Goal: Task Accomplishment & Management: Use online tool/utility

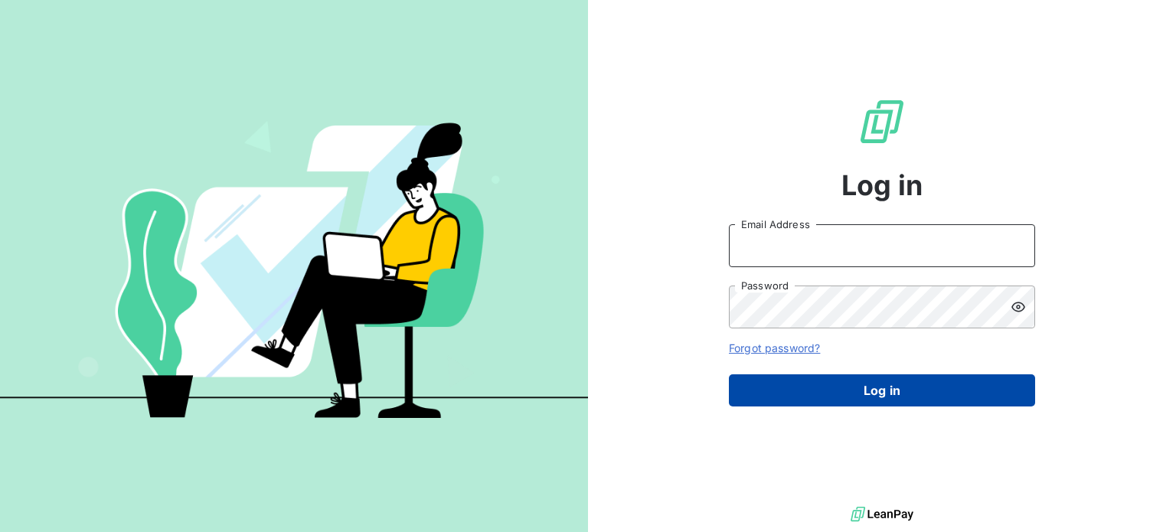
type input "[EMAIL_ADDRESS][DOMAIN_NAME]"
click at [842, 380] on button "Log in" at bounding box center [882, 390] width 306 height 32
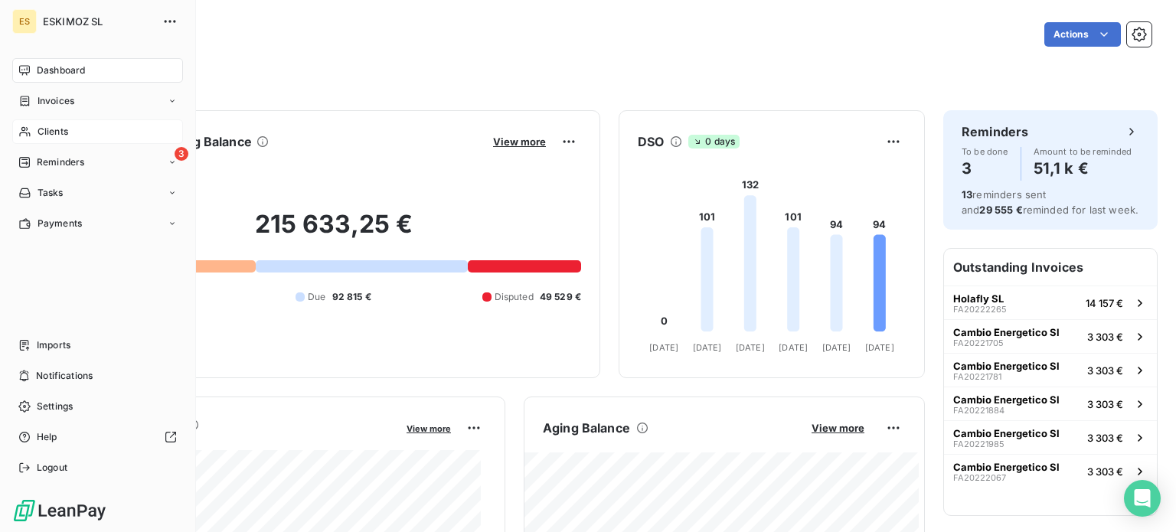
click at [59, 127] on span "Clients" at bounding box center [53, 132] width 31 height 14
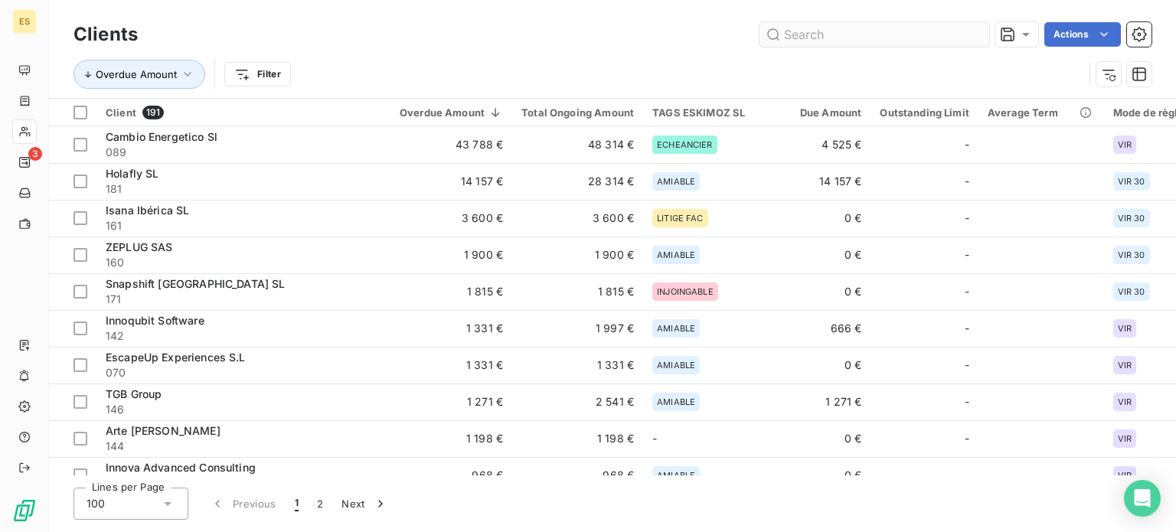
click at [861, 39] on input "text" at bounding box center [874, 34] width 230 height 24
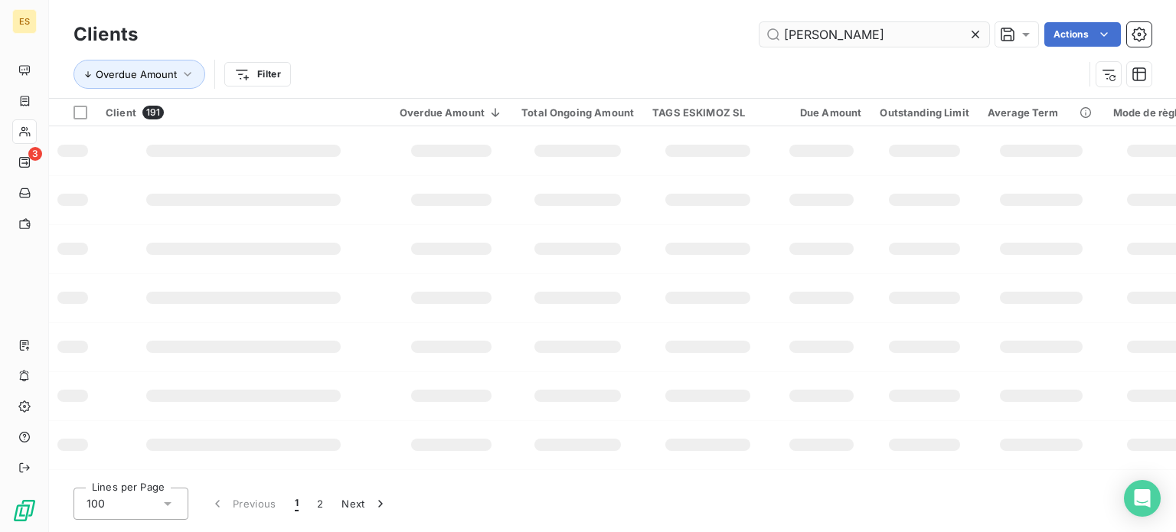
type input "FIORES"
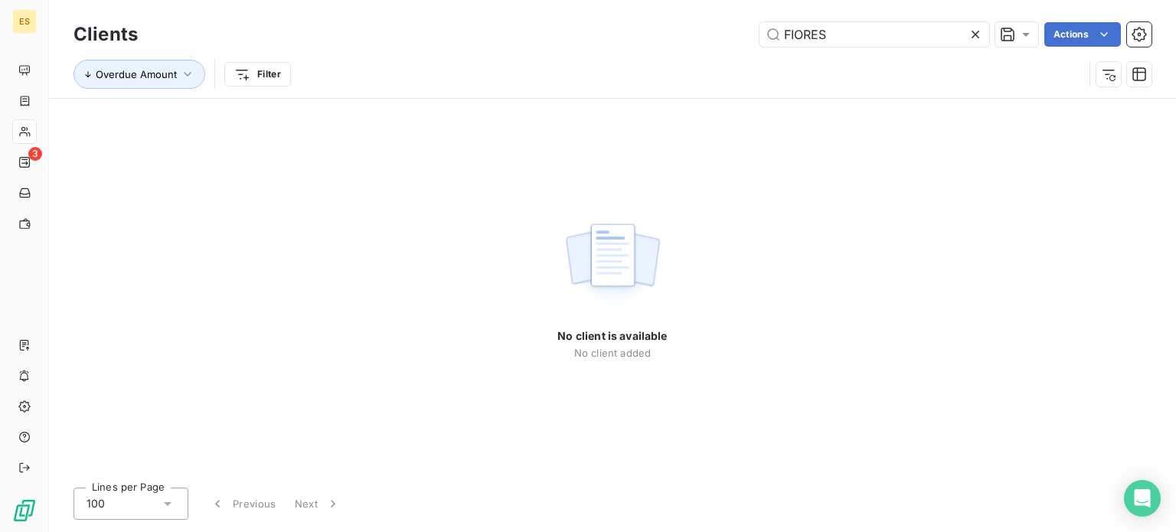
drag, startPoint x: 864, startPoint y: 32, endPoint x: 628, endPoint y: 67, distance: 238.3
click at [628, 67] on div "Clients FIORES Actions Overdue Amount Filter" at bounding box center [612, 58] width 1078 height 80
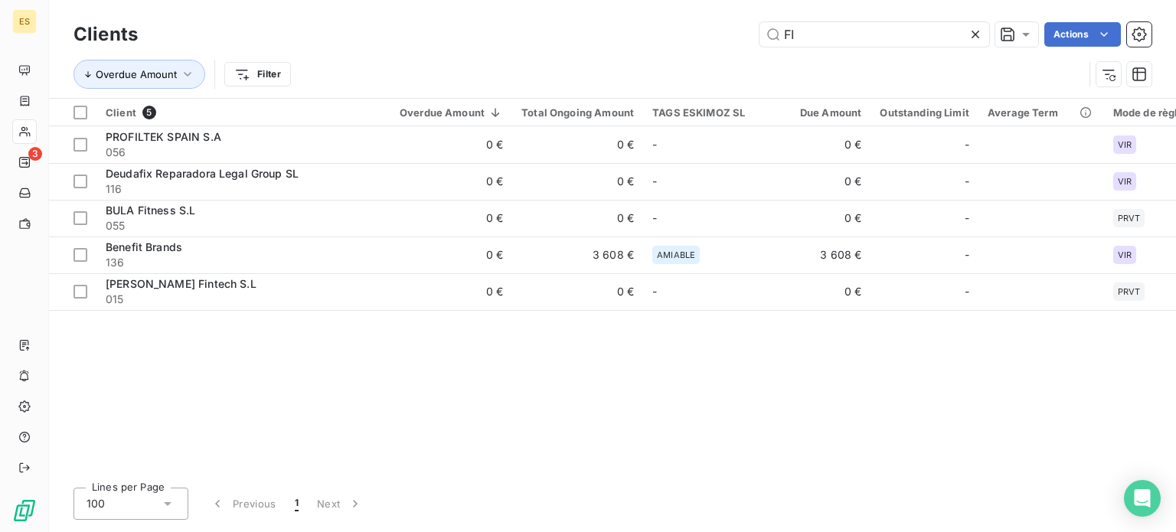
type input "F"
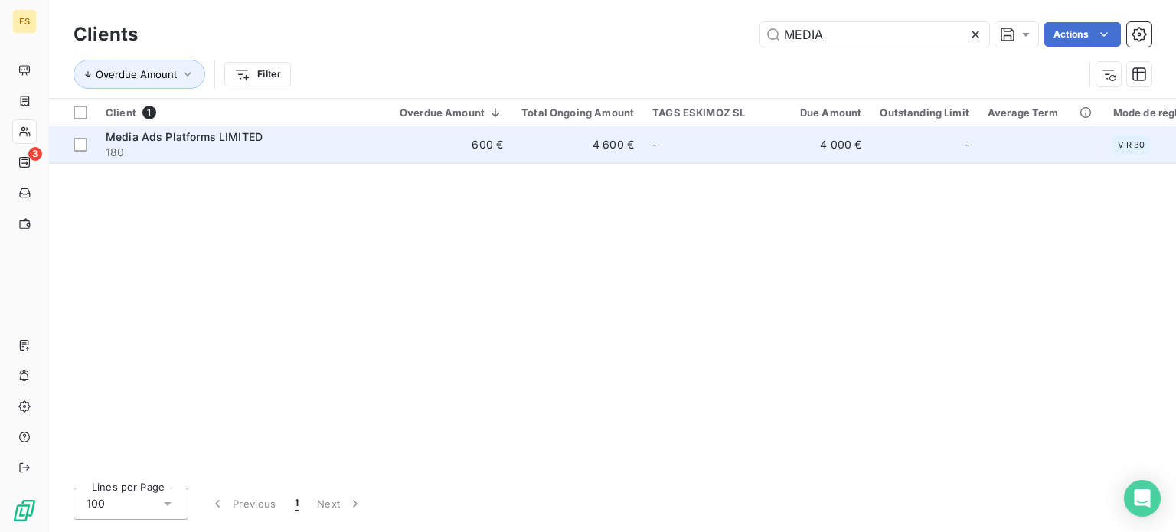
type input "MEDIA"
click at [638, 133] on td "4 600 €" at bounding box center [577, 144] width 131 height 37
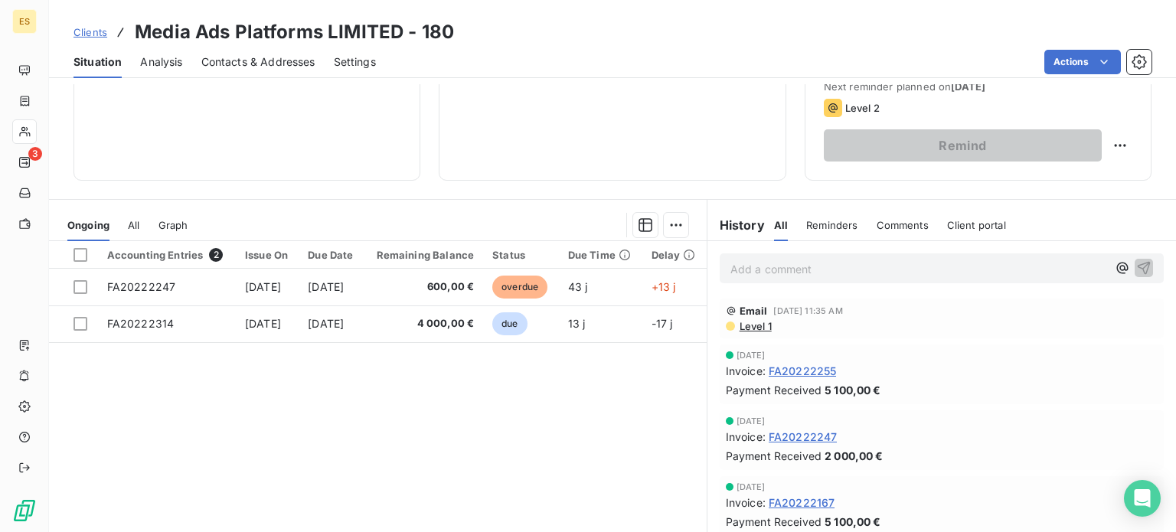
scroll to position [230, 0]
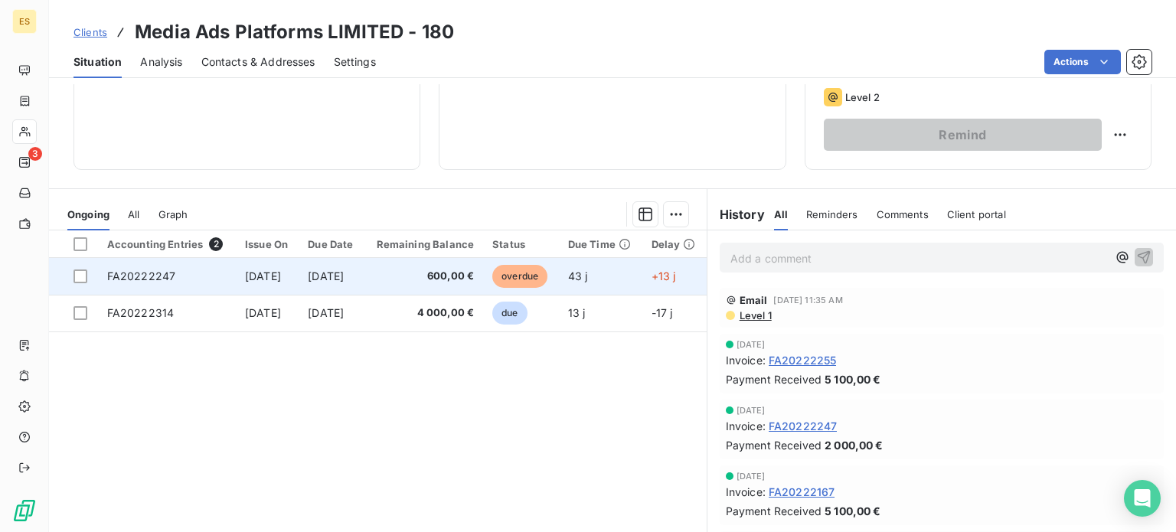
click at [484, 277] on td "600,00 €" at bounding box center [423, 276] width 119 height 37
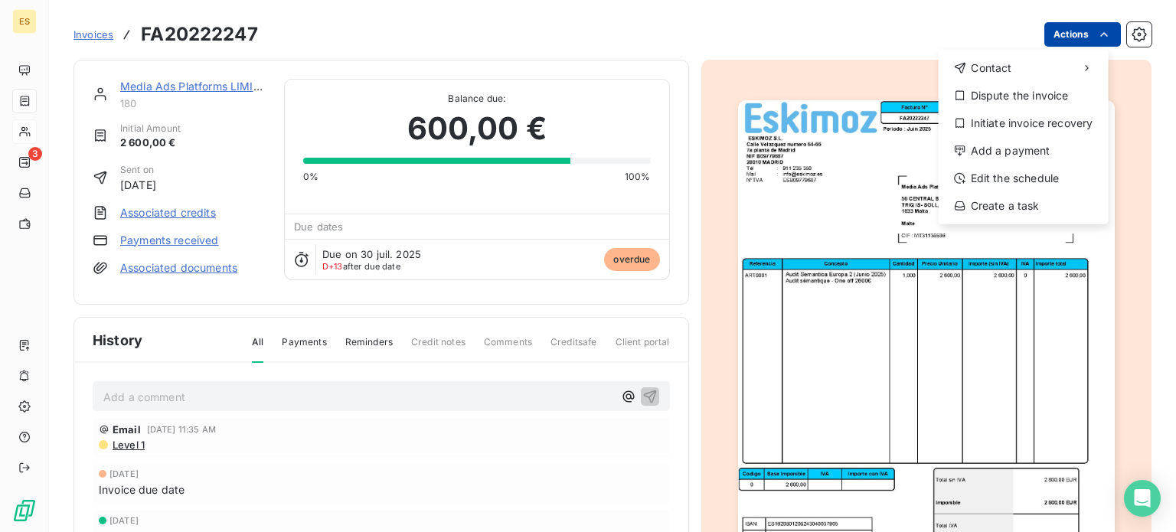
click at [1053, 41] on html "ES 3 Invoices FA20222247 Actions Contact Dispute the invoice Initiate invoice r…" at bounding box center [588, 266] width 1176 height 532
click at [979, 153] on div "Add a payment" at bounding box center [1024, 151] width 158 height 24
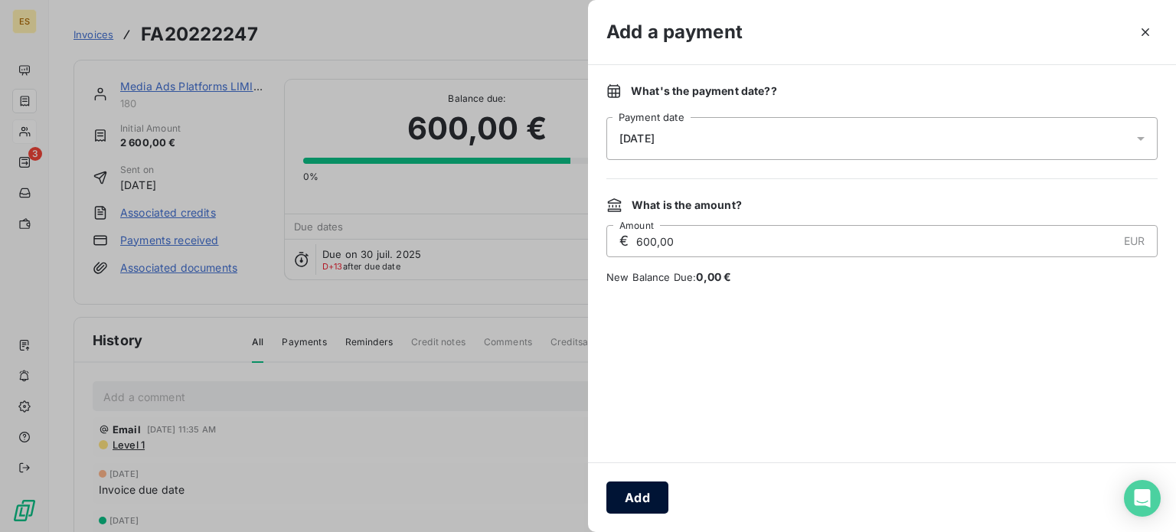
click at [642, 490] on button "Add" at bounding box center [637, 498] width 62 height 32
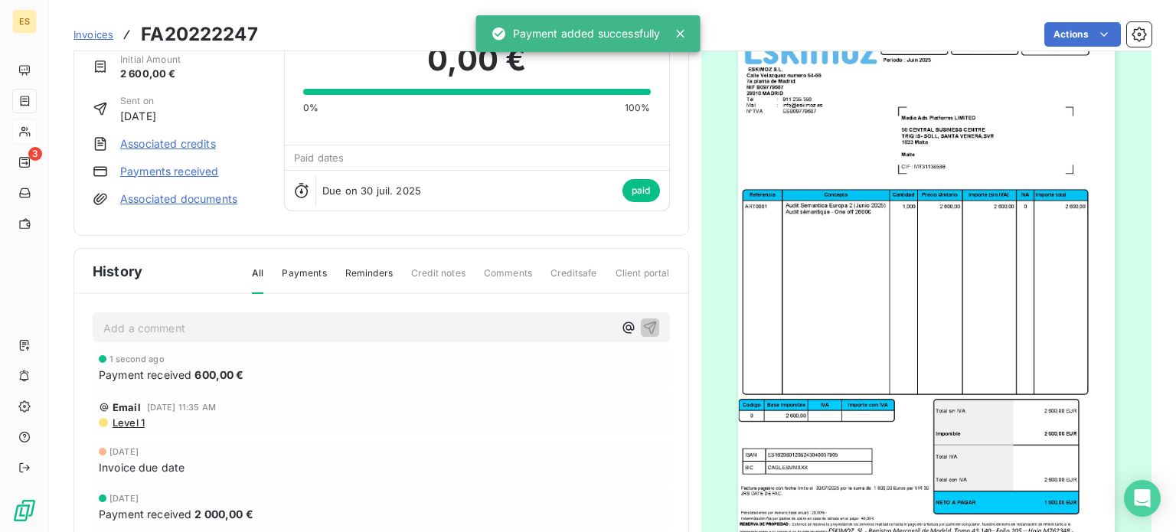
scroll to position [78, 0]
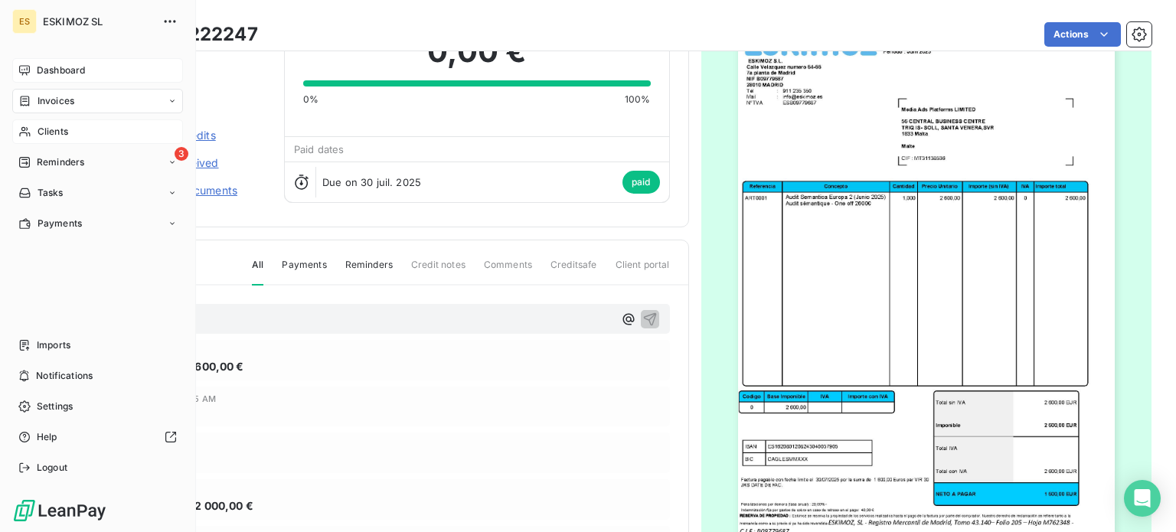
click at [47, 73] on span "Dashboard" at bounding box center [61, 71] width 48 height 14
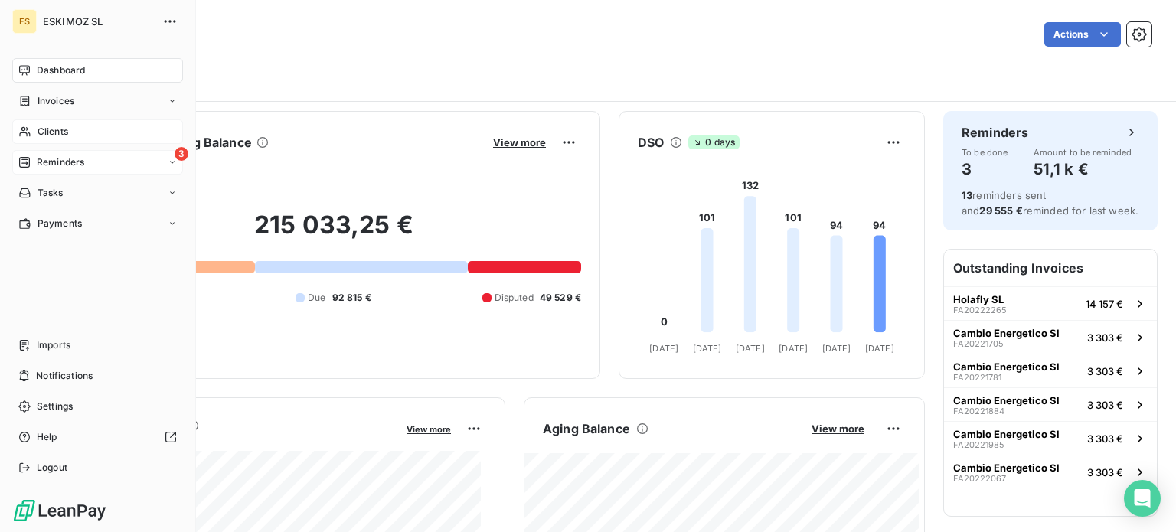
click at [67, 152] on div "3 Reminders" at bounding box center [97, 162] width 171 height 24
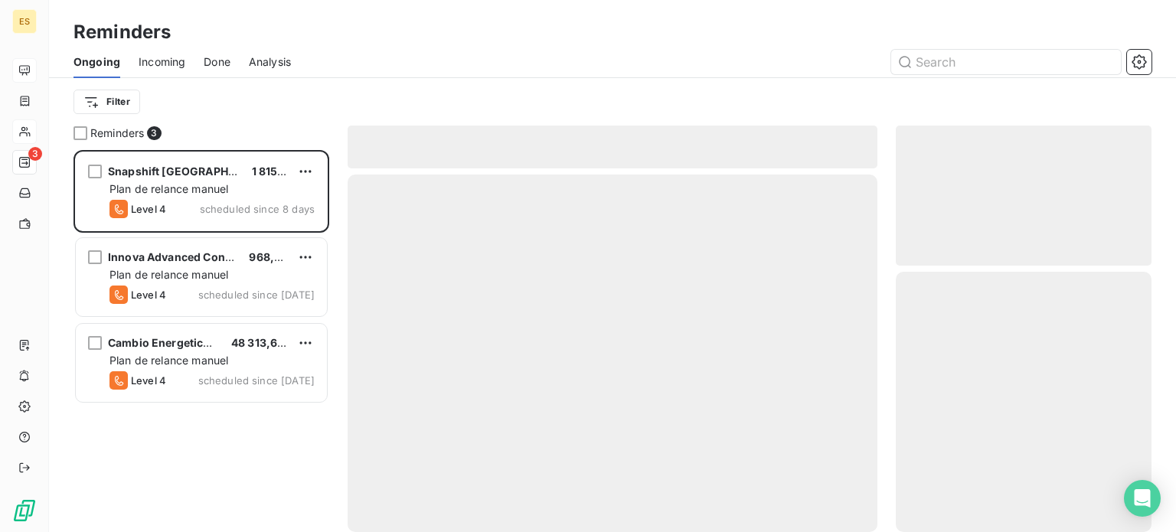
scroll to position [371, 243]
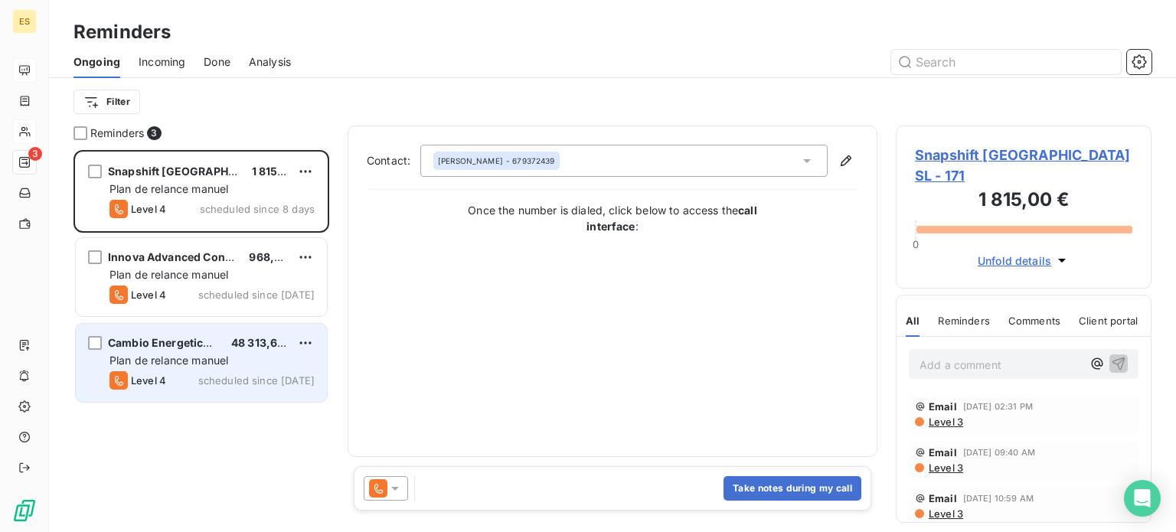
click at [180, 357] on span "Plan de relance manuel" at bounding box center [168, 360] width 119 height 13
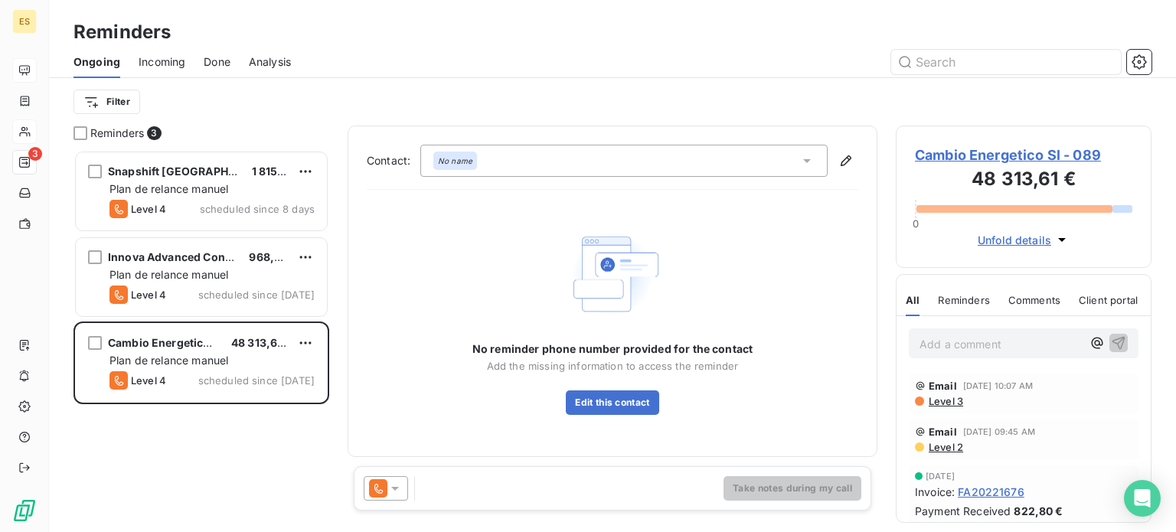
click at [404, 478] on div at bounding box center [386, 488] width 44 height 24
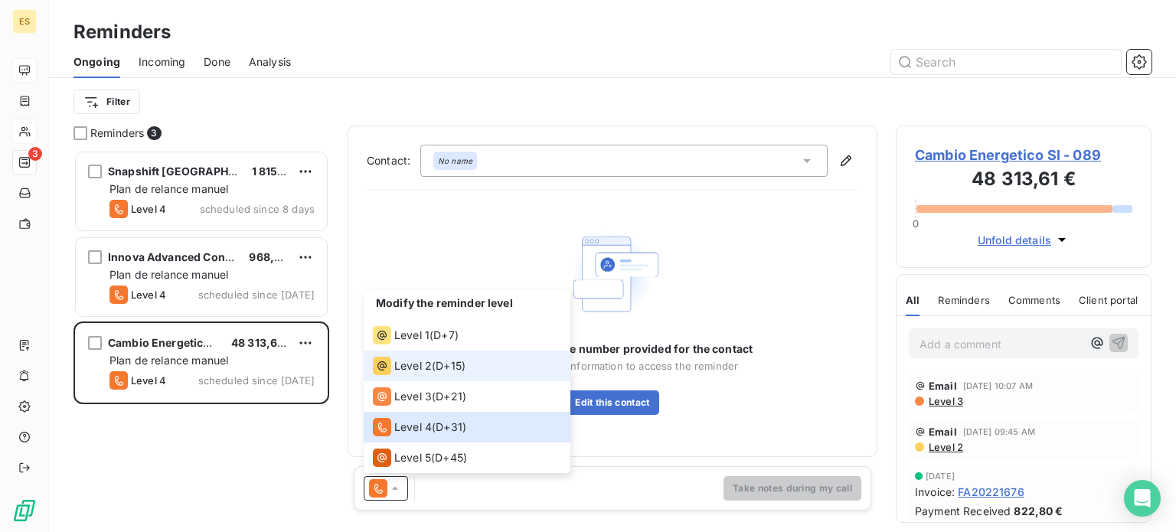
click at [435, 358] on div "Level 2 ( D+15 )" at bounding box center [419, 366] width 93 height 18
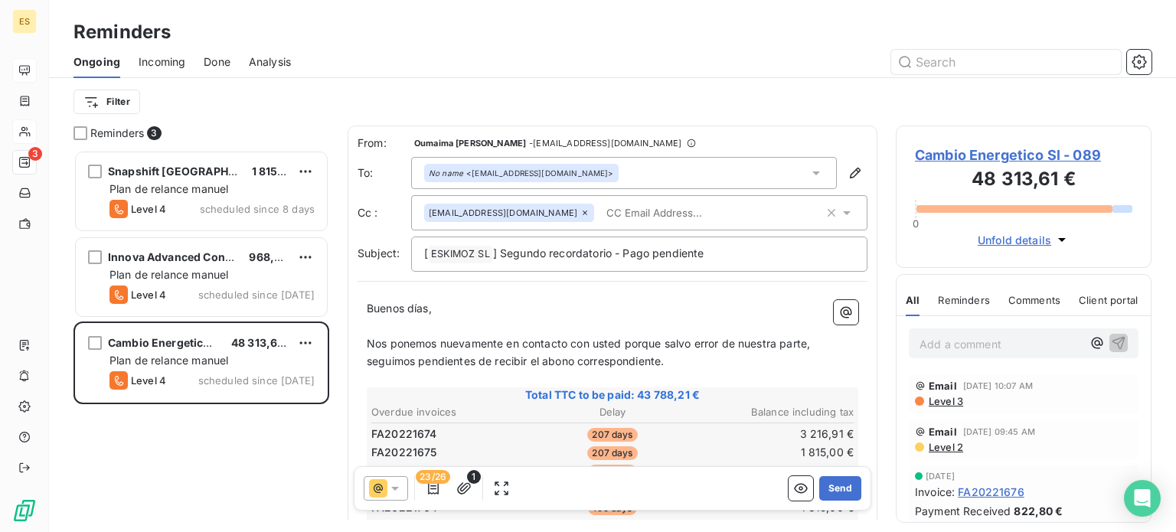
click at [608, 201] on input "text" at bounding box center [688, 212] width 177 height 23
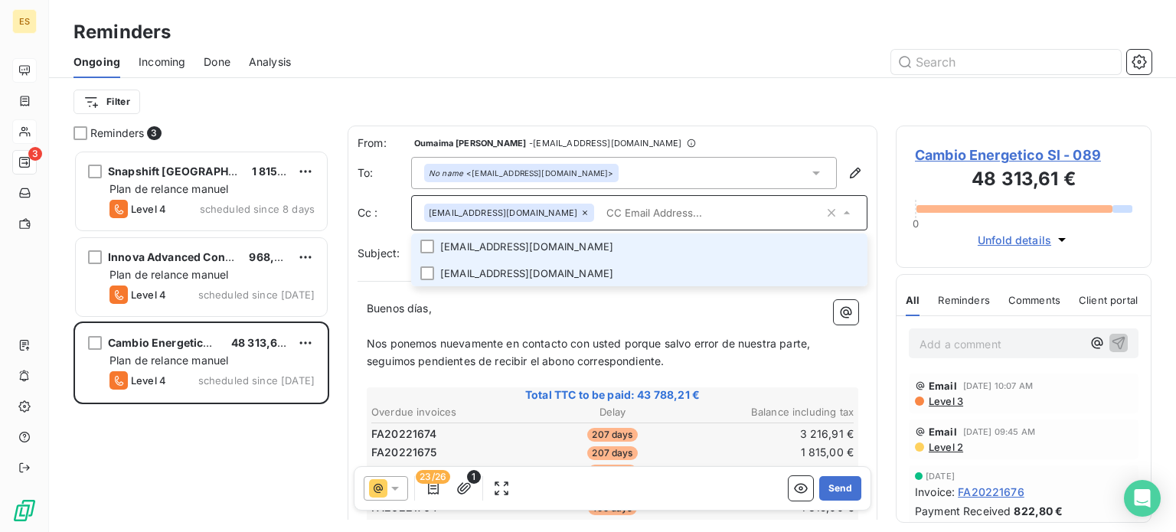
click at [481, 253] on li "administracion2@cambioenergetico.com" at bounding box center [639, 246] width 456 height 27
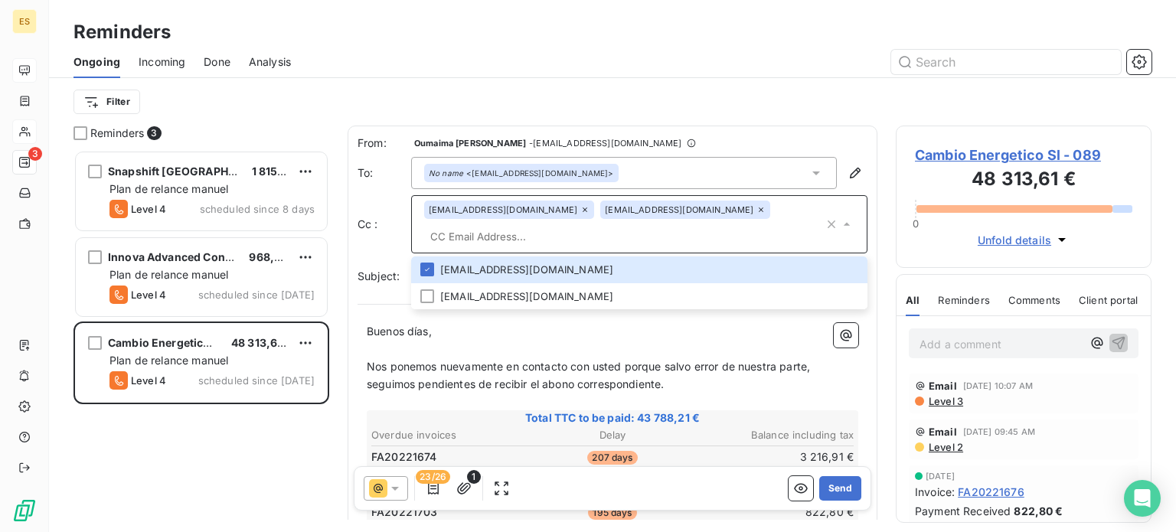
click at [607, 233] on input "text" at bounding box center [624, 236] width 400 height 23
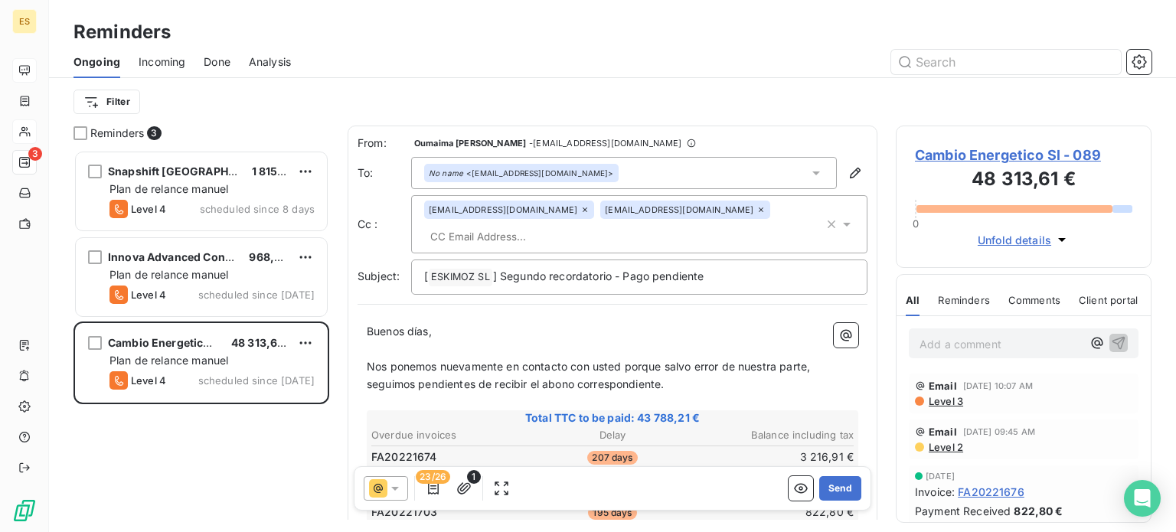
click at [465, 240] on input "text" at bounding box center [512, 236] width 177 height 23
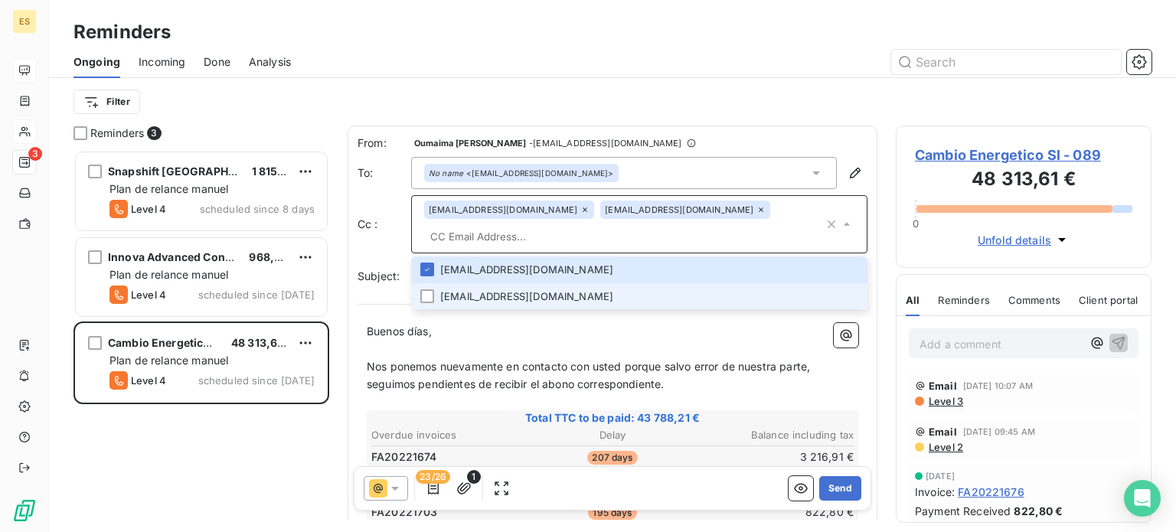
click at [434, 290] on li "anarozas@cambioenergetico.com" at bounding box center [639, 296] width 456 height 27
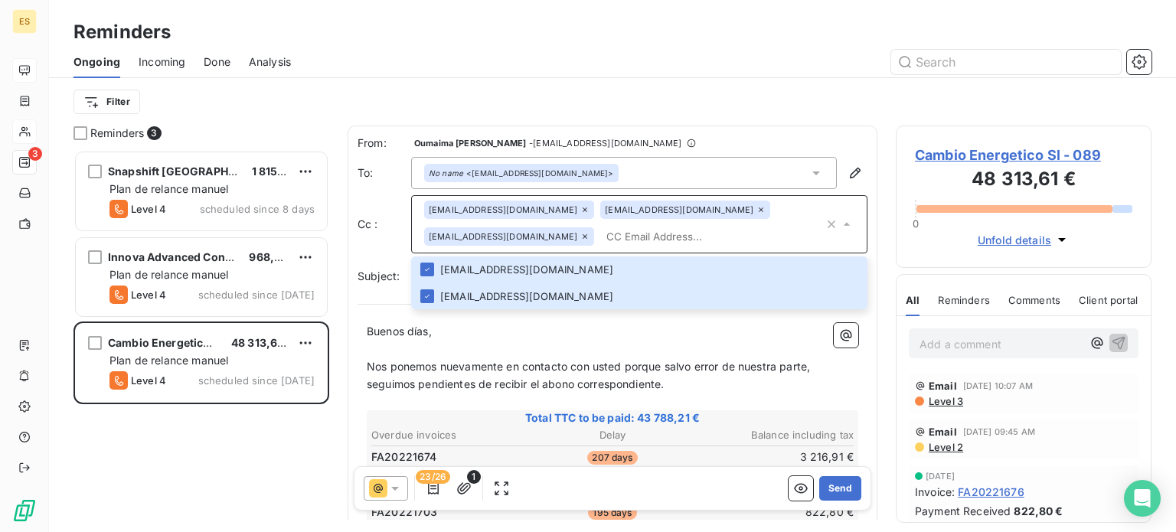
click at [621, 238] on input "text" at bounding box center [712, 236] width 224 height 23
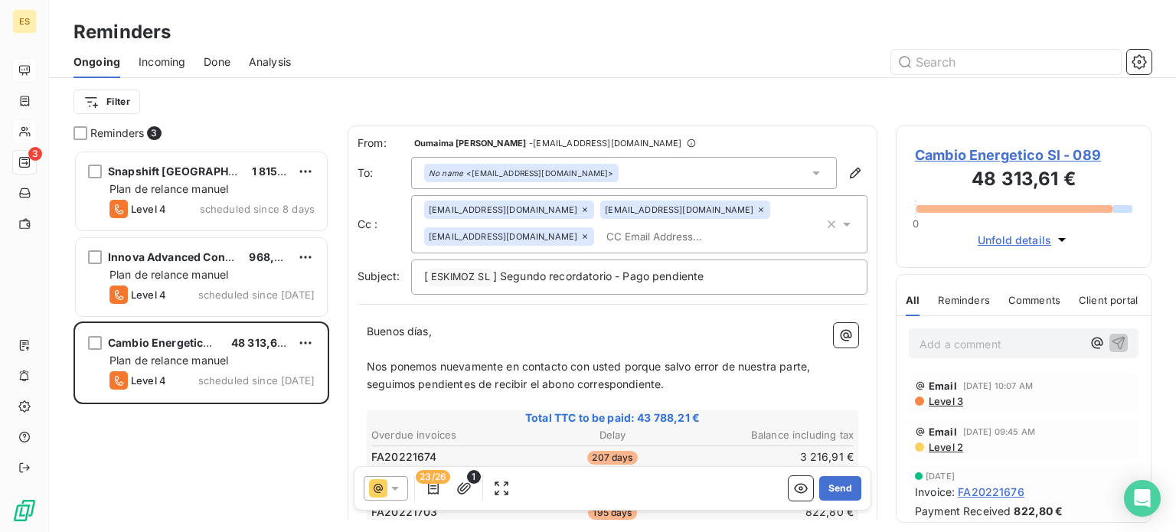
paste input "jorge.pena@eskimoz.es"
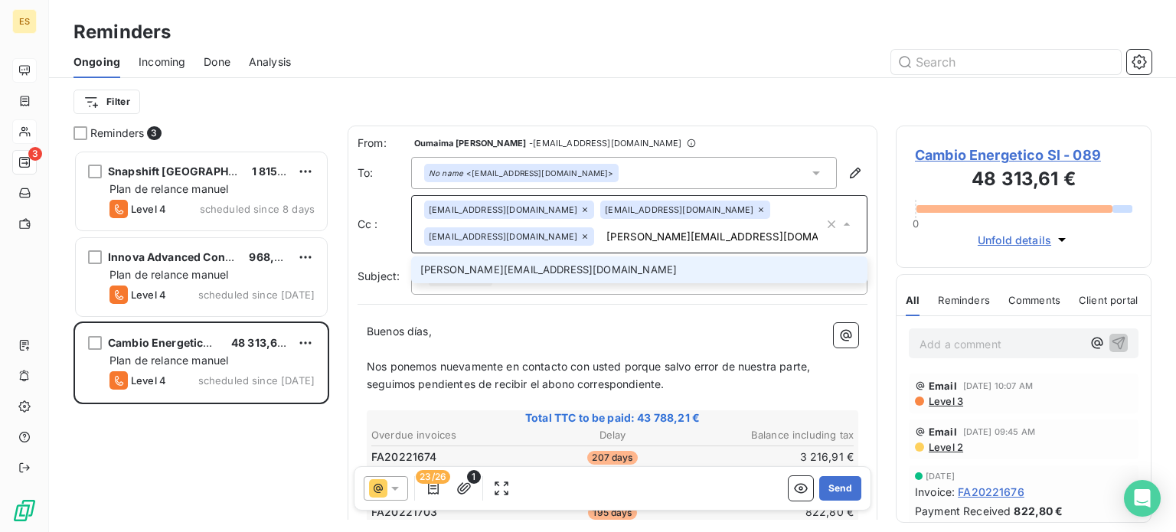
type input "jorge.pena@eskimoz.es"
click at [604, 269] on li "jorge.pena@eskimoz.es" at bounding box center [639, 269] width 456 height 27
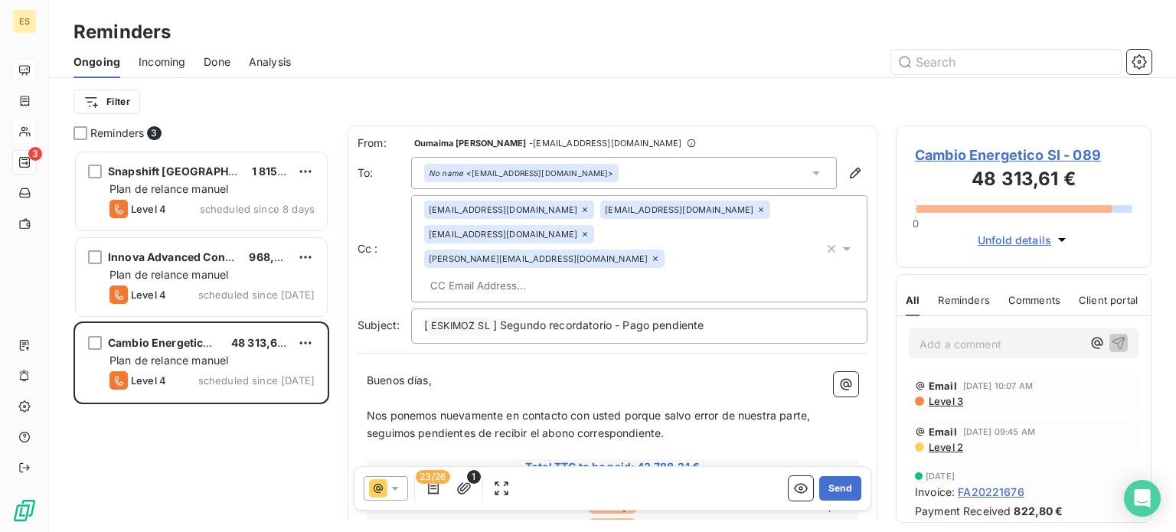
click at [544, 274] on input "text" at bounding box center [512, 285] width 177 height 23
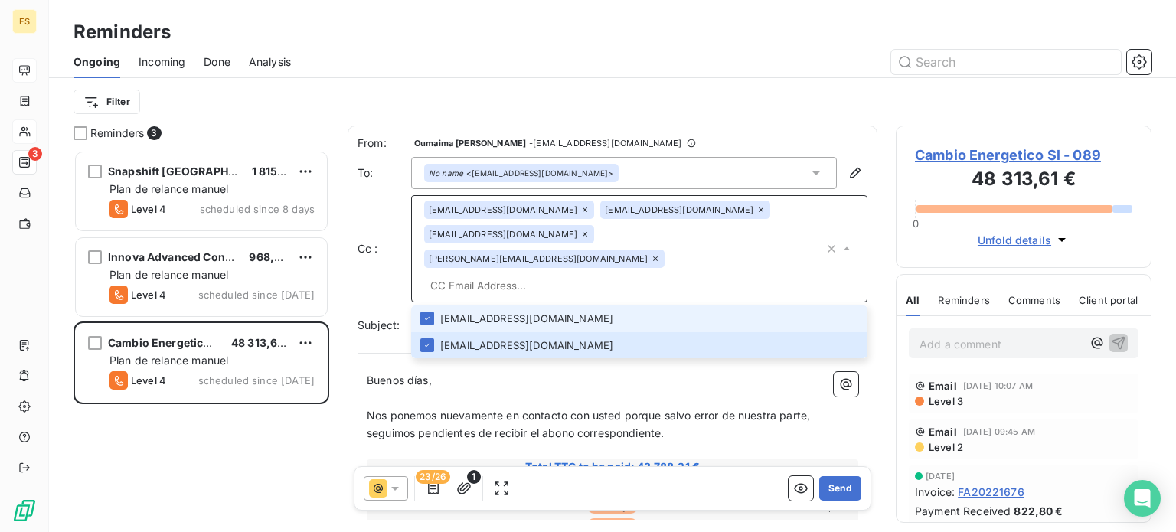
paste input "maxence.marius@eskimoz.es"
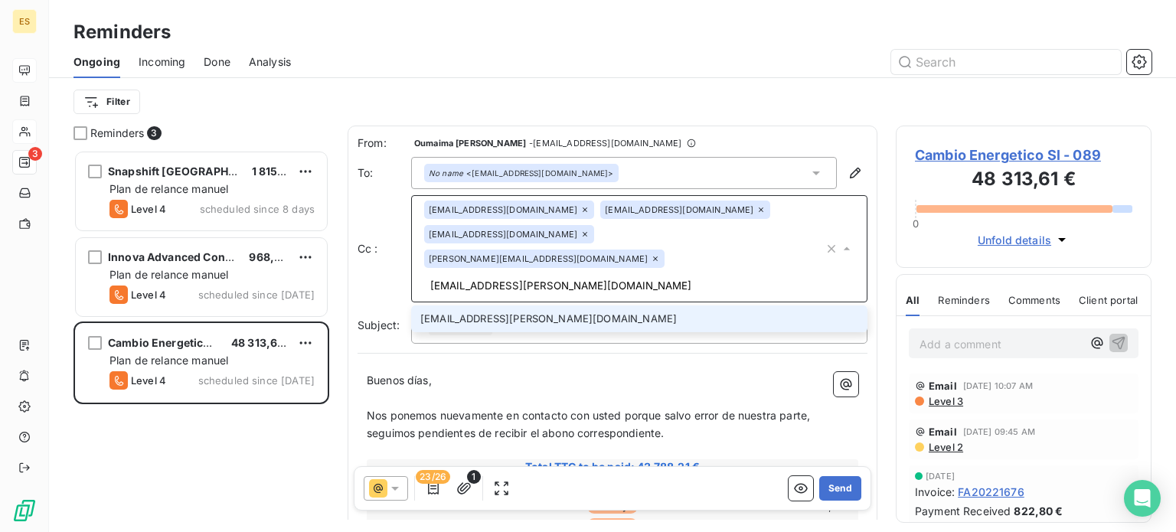
click at [539, 279] on div "From: Oumaima Chaib - rappels@leanpay.io To: No name <contabilidad@cambioenerge…" at bounding box center [612, 239] width 510 height 208
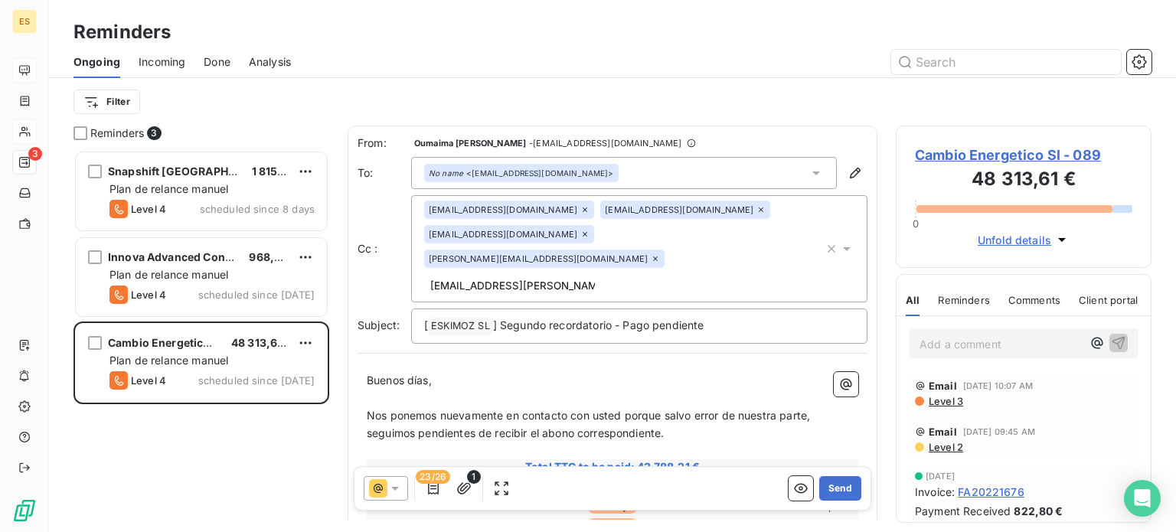
click at [576, 253] on div "billing@eskimoz.fr administracion2@cambioenergetico.com anarozas@cambioenergeti…" at bounding box center [624, 249] width 400 height 96
type input "maxence.marius@eskimoz.es"
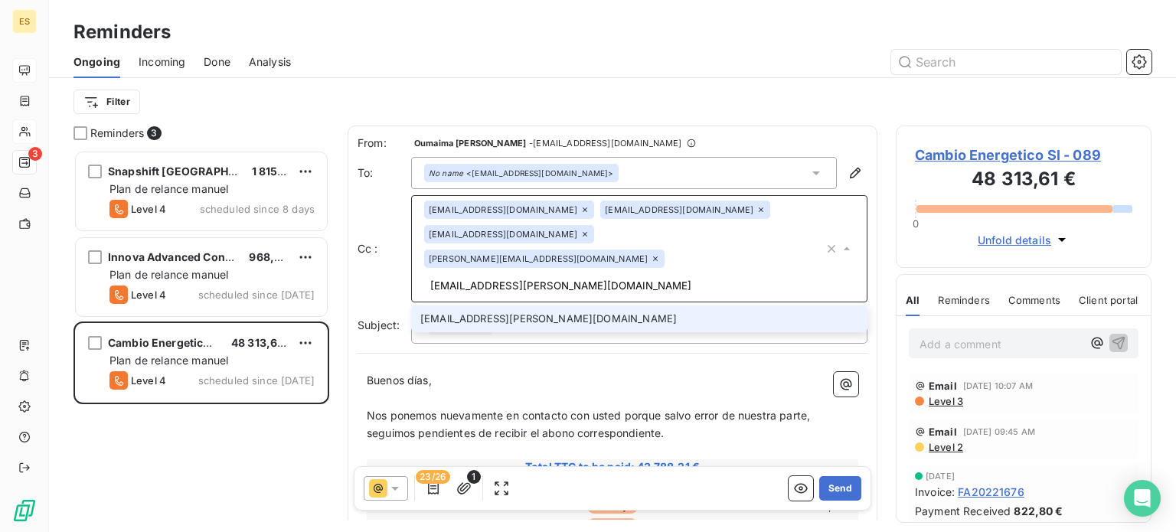
click at [542, 305] on li "maxence.marius@eskimoz.es" at bounding box center [639, 318] width 456 height 27
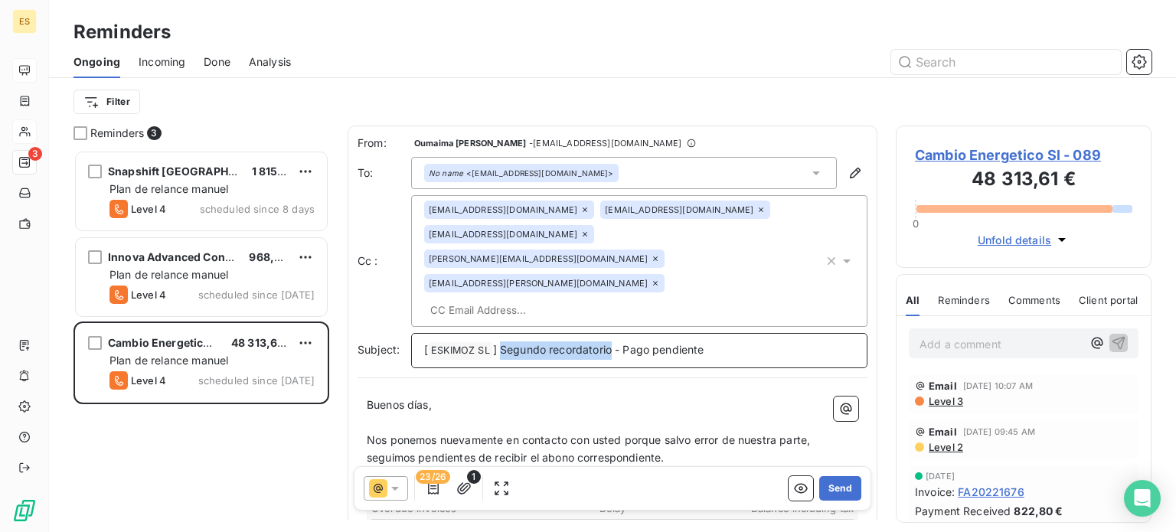
drag, startPoint x: 499, startPoint y: 303, endPoint x: 609, endPoint y: 299, distance: 110.3
click at [609, 343] on span "] Segundo recordatorio - Pago pendiente" at bounding box center [598, 349] width 211 height 13
click at [648, 343] on span "] Segundo recordatorio - Pago pendiente" at bounding box center [598, 349] width 211 height 13
click at [715, 341] on p "[ ESKIMOZ SL ﻿ ] Segundo recordatorio - PagoS pendiente" at bounding box center [639, 350] width 430 height 18
click at [655, 343] on span "] Segundo recordatorio - PagoS pendiente" at bounding box center [602, 349] width 218 height 13
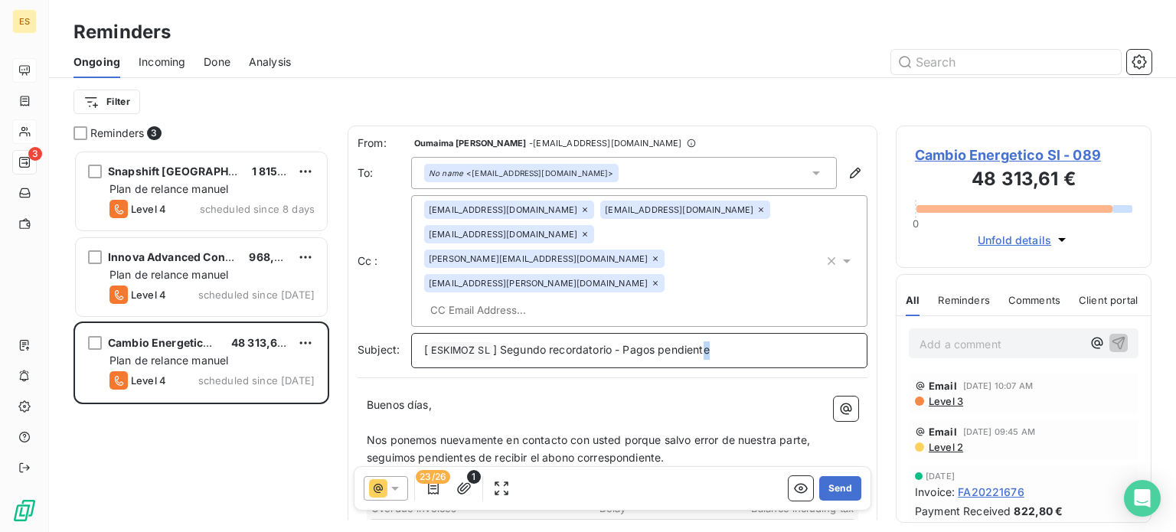
click at [708, 343] on span "] Segundo recordatorio - Pagos pendiente" at bounding box center [601, 349] width 217 height 13
click at [709, 343] on span "] Segundo recordatorio - Pagos pendiente" at bounding box center [601, 349] width 217 height 13
click at [713, 341] on p "[ ESKIMOZ SL ﻿ ] Segundo recordatorio - Pagos pendiente" at bounding box center [639, 350] width 430 height 18
click at [711, 341] on p "[ ESKIMOZ SL ﻿ ] Segundo recordatorio - Pagos pendiente" at bounding box center [639, 350] width 430 height 18
drag, startPoint x: 555, startPoint y: 299, endPoint x: 502, endPoint y: 302, distance: 52.9
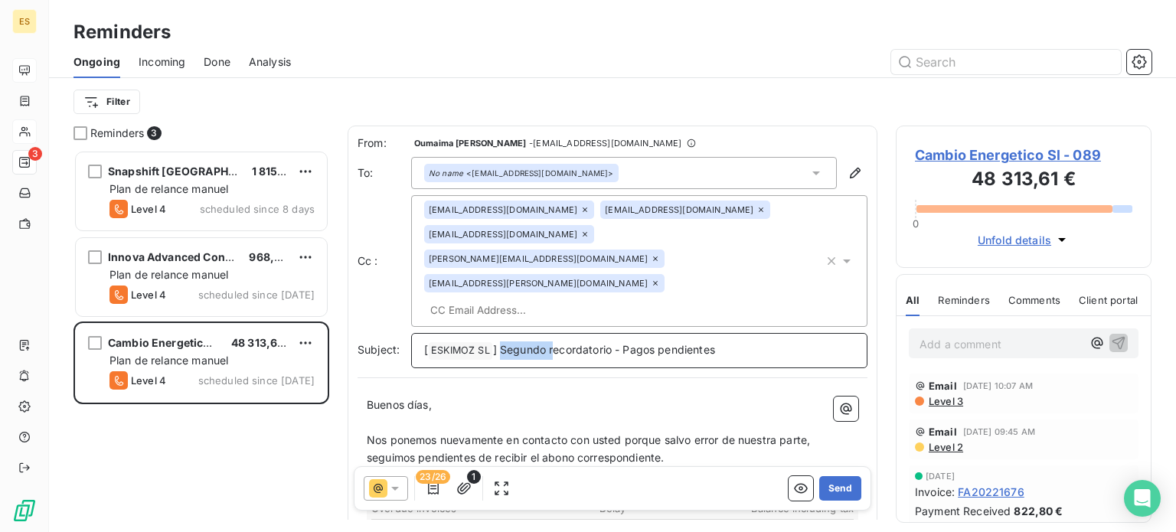
click at [502, 343] on span "] Segundo recordatorio - Pagos pendientes" at bounding box center [604, 349] width 222 height 13
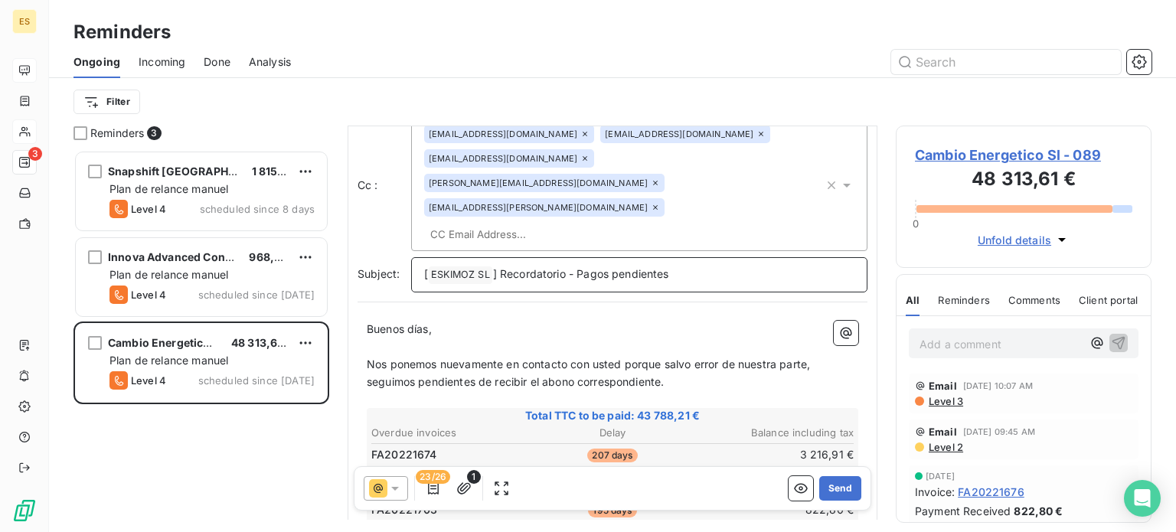
scroll to position [153, 0]
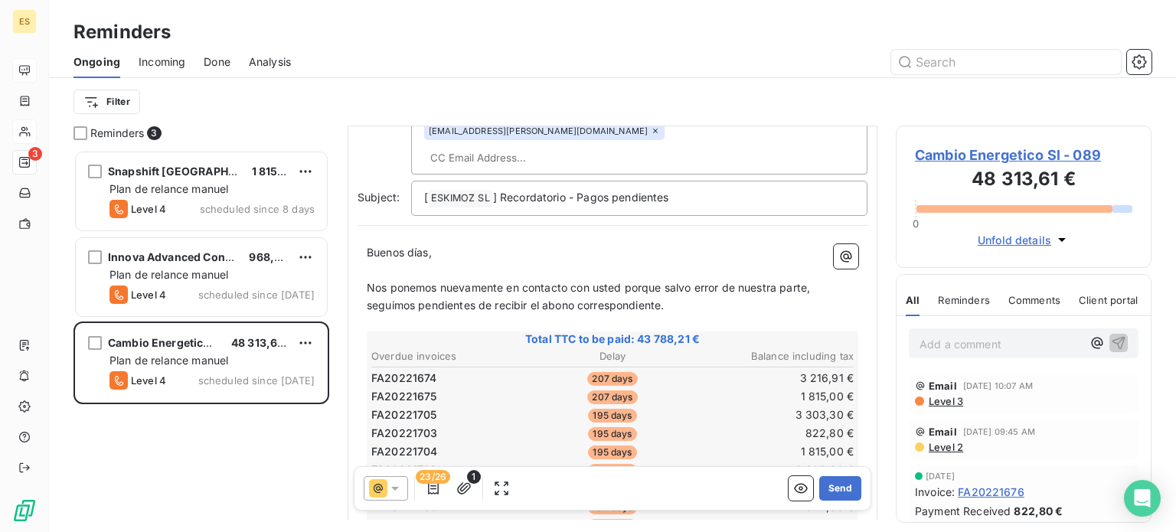
click at [622, 281] on span "Nos ponemos nuevamente en contacto con usted porque salvo error de nuestra part…" at bounding box center [590, 296] width 446 height 31
drag, startPoint x: 680, startPoint y: 235, endPoint x: 822, endPoint y: 241, distance: 142.5
click at [822, 281] on span "Nos ponemos nuevamente en contacto con ustedes porque salvo error de nuestra pa…" at bounding box center [596, 296] width 459 height 31
drag, startPoint x: 370, startPoint y: 253, endPoint x: 512, endPoint y: 256, distance: 142.4
click at [512, 279] on p "Nos ponemos nuevamente en contacto con ustedes porque, seguimos pendientes de r…" at bounding box center [612, 296] width 491 height 35
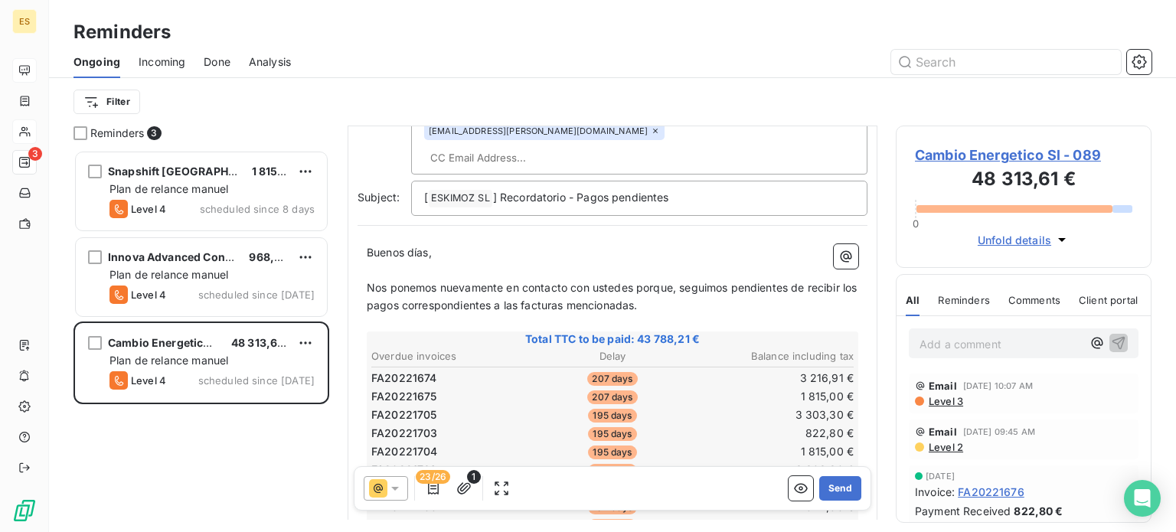
drag, startPoint x: 364, startPoint y: 258, endPoint x: 367, endPoint y: 250, distance: 8.0
drag, startPoint x: 380, startPoint y: 253, endPoint x: 366, endPoint y: 248, distance: 14.8
drag, startPoint x: 406, startPoint y: 256, endPoint x: 413, endPoint y: 263, distance: 9.2
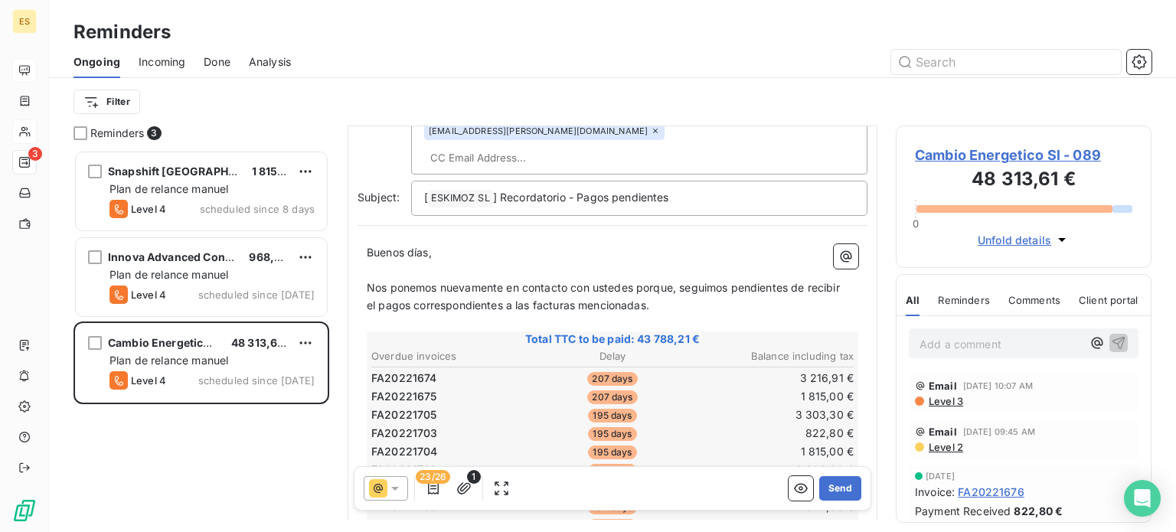
click at [406, 299] on span "el pagos correspondientes a las facturas mencionadas." at bounding box center [508, 305] width 282 height 13
click at [496, 299] on span "el pago correspondientes a las facturas mencionadas." at bounding box center [505, 305] width 277 height 13
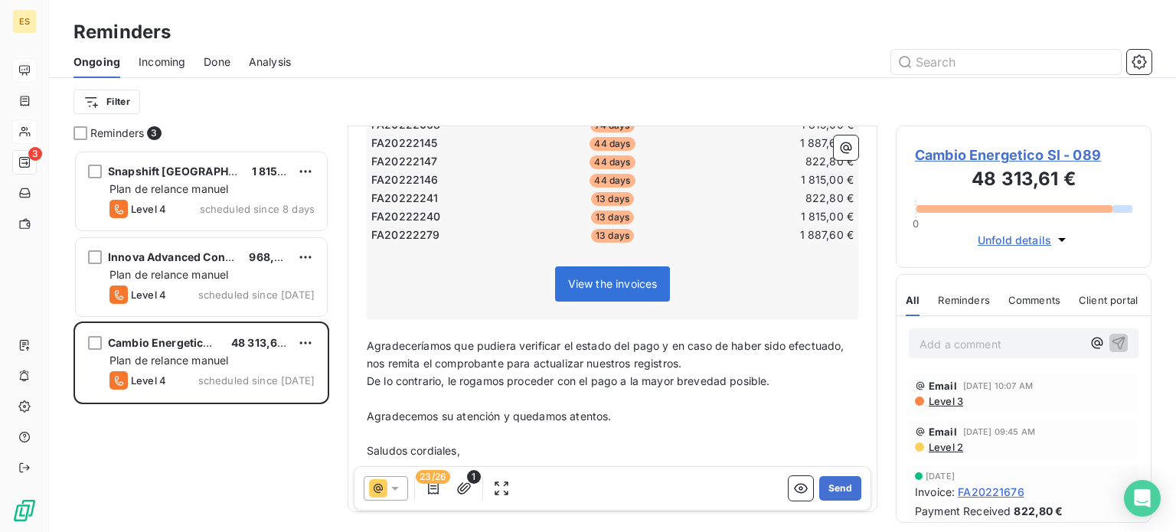
scroll to position [704, 0]
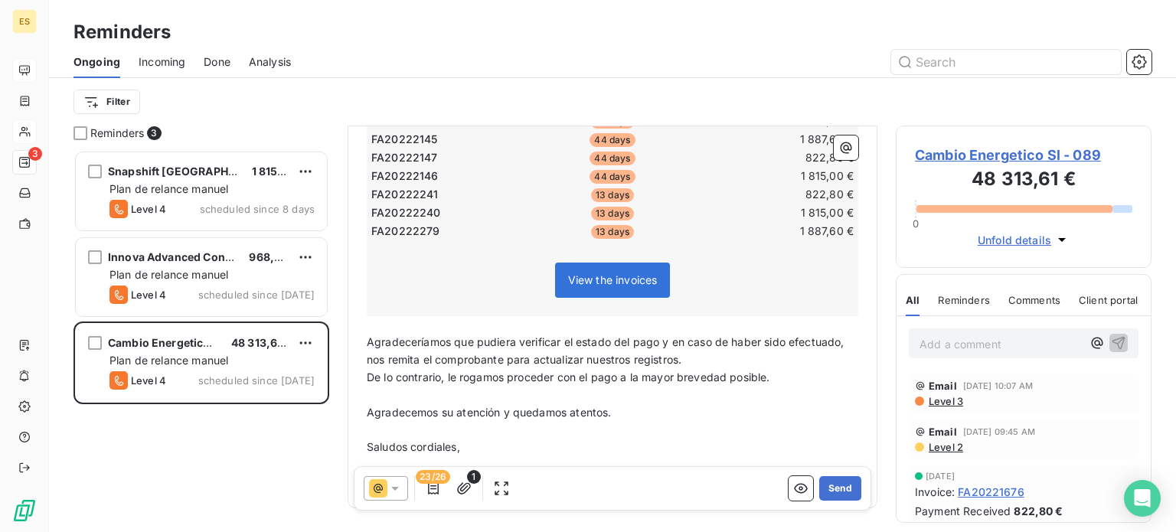
click at [517, 335] on span "Agradeceríamos que pudiera verificar el estado del pago y en caso de haber sido…" at bounding box center [607, 350] width 481 height 31
click at [435, 484] on icon "button" at bounding box center [433, 488] width 15 height 15
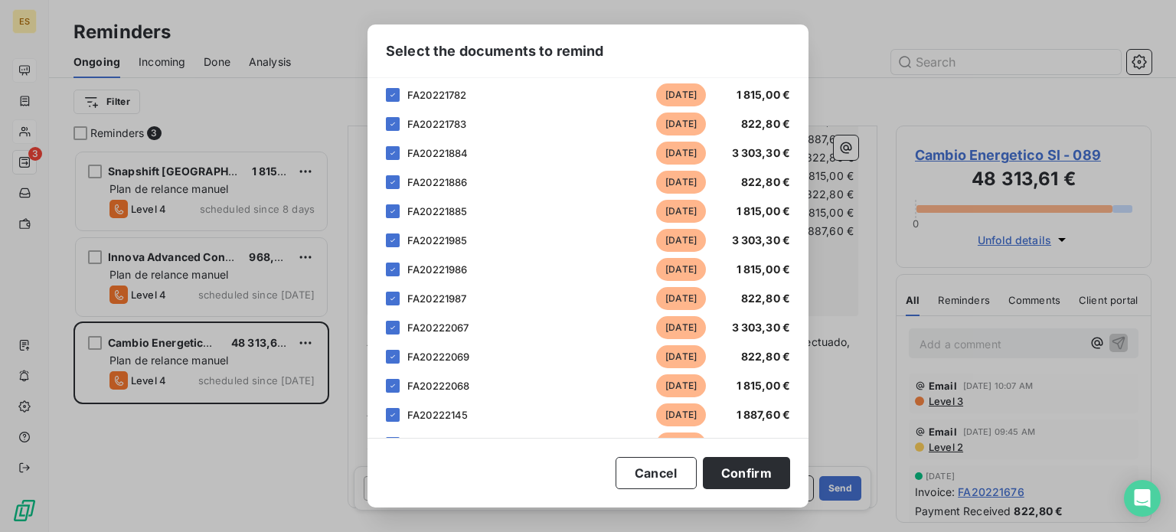
scroll to position [622, 0]
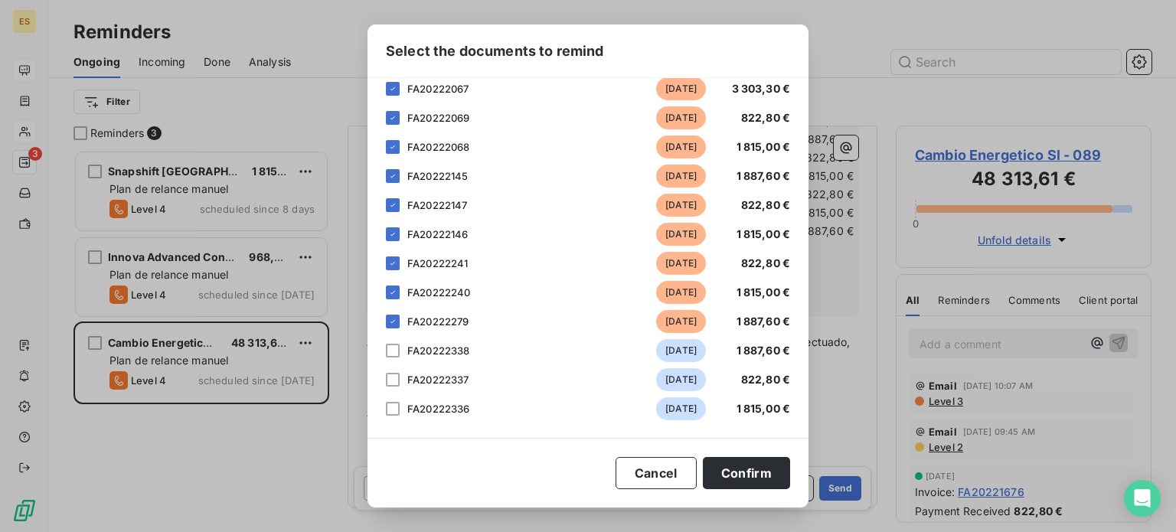
click at [391, 358] on div "FA20222338 in 17 days 1 887,60 €" at bounding box center [588, 350] width 404 height 23
click at [393, 350] on div at bounding box center [393, 351] width 14 height 14
click at [395, 379] on div at bounding box center [393, 380] width 14 height 14
click at [393, 406] on div at bounding box center [393, 409] width 14 height 14
click at [750, 475] on button "Confirm" at bounding box center [746, 473] width 87 height 32
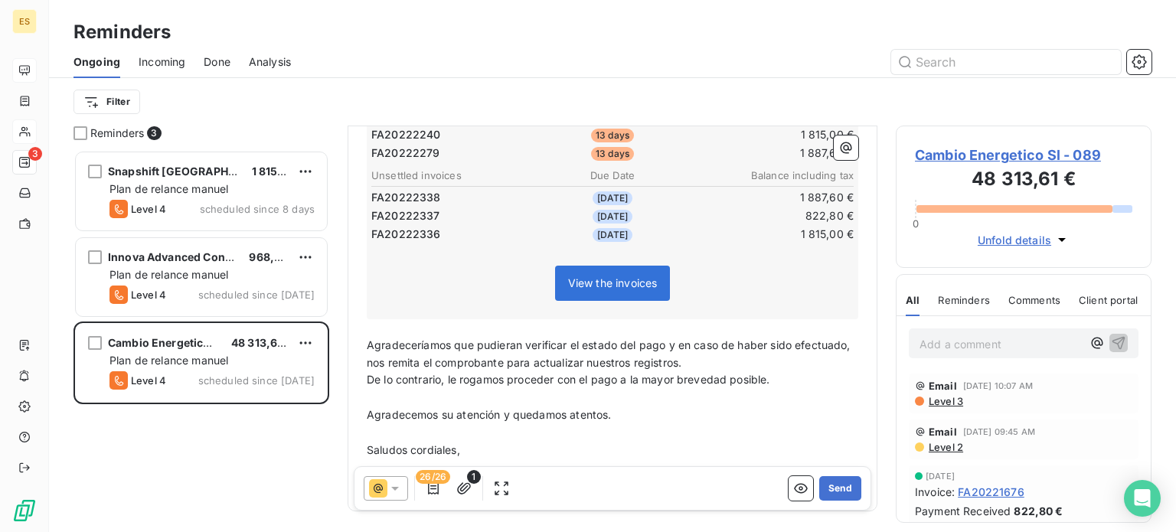
scroll to position [784, 0]
click at [835, 490] on button "Send" at bounding box center [840, 488] width 42 height 24
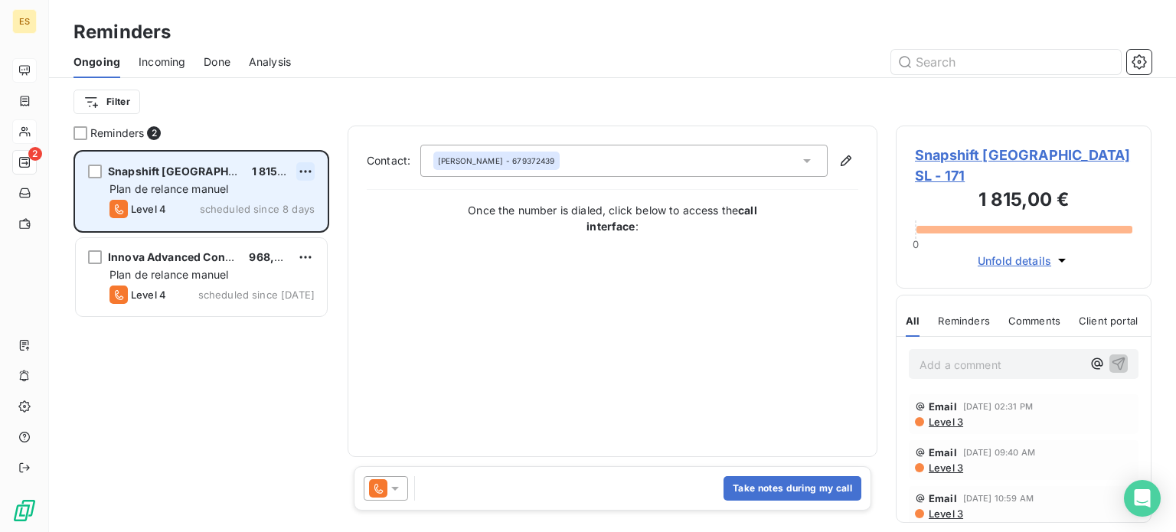
click at [302, 165] on html "ES 2 Reminders Ongoing Incoming Done Analysis Filter Reminders 2 Snapshift Espa…" at bounding box center [588, 266] width 1176 height 532
click at [269, 198] on div "Reschedule this action" at bounding box center [239, 202] width 133 height 24
select select "7"
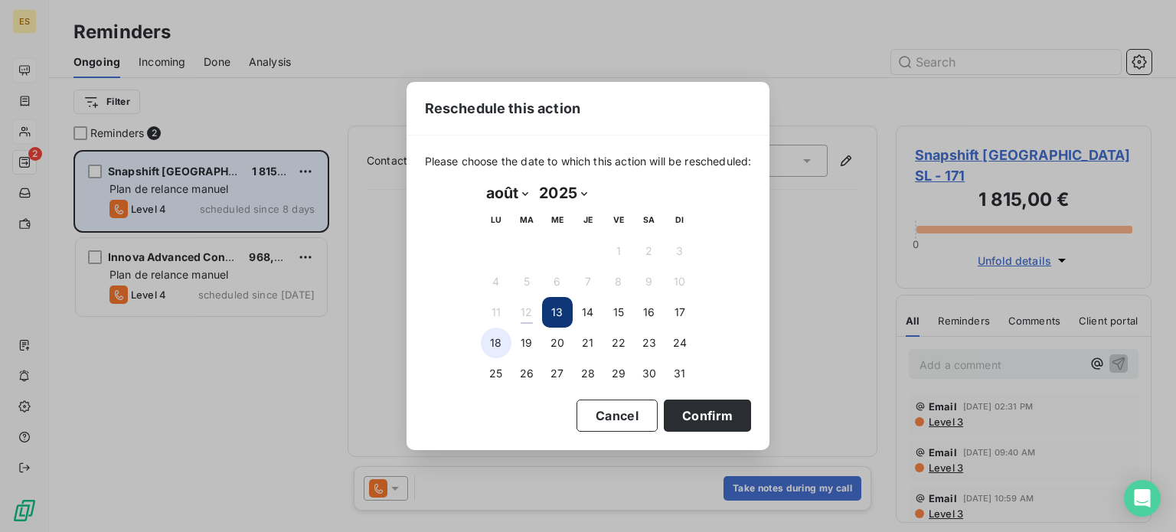
click at [506, 337] on button "18" at bounding box center [496, 343] width 31 height 31
click at [713, 420] on button "Confirm" at bounding box center [707, 416] width 87 height 32
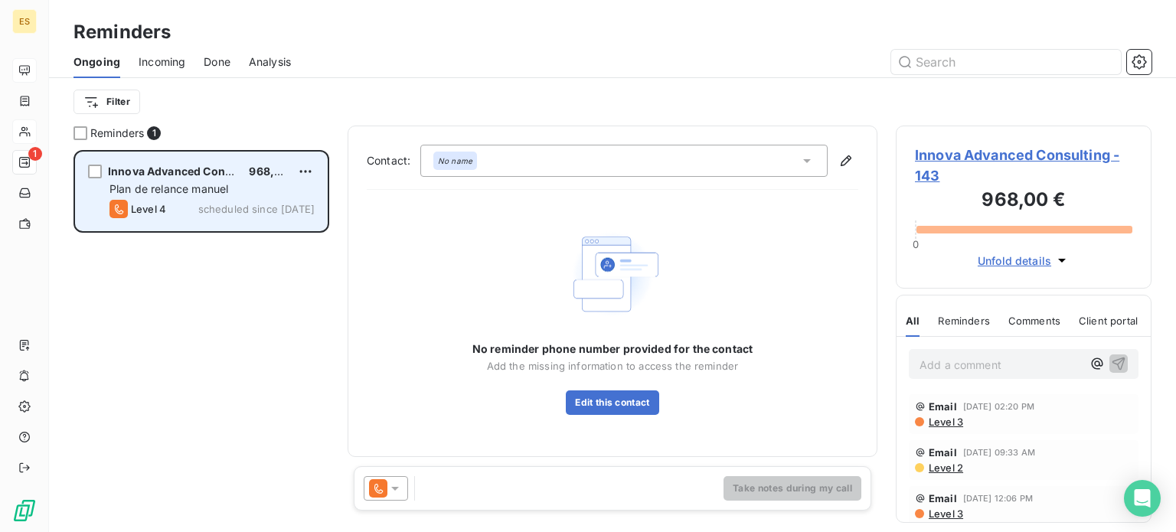
click at [294, 170] on div "Innova Advanced Consulting 968,00 €" at bounding box center [211, 172] width 205 height 14
click at [299, 171] on html "ES 1 Reminders Ongoing Incoming Done Analysis Filter Reminders 1 Innova Advance…" at bounding box center [588, 266] width 1176 height 532
click at [254, 197] on div "Reschedule this action" at bounding box center [239, 202] width 133 height 24
select select "7"
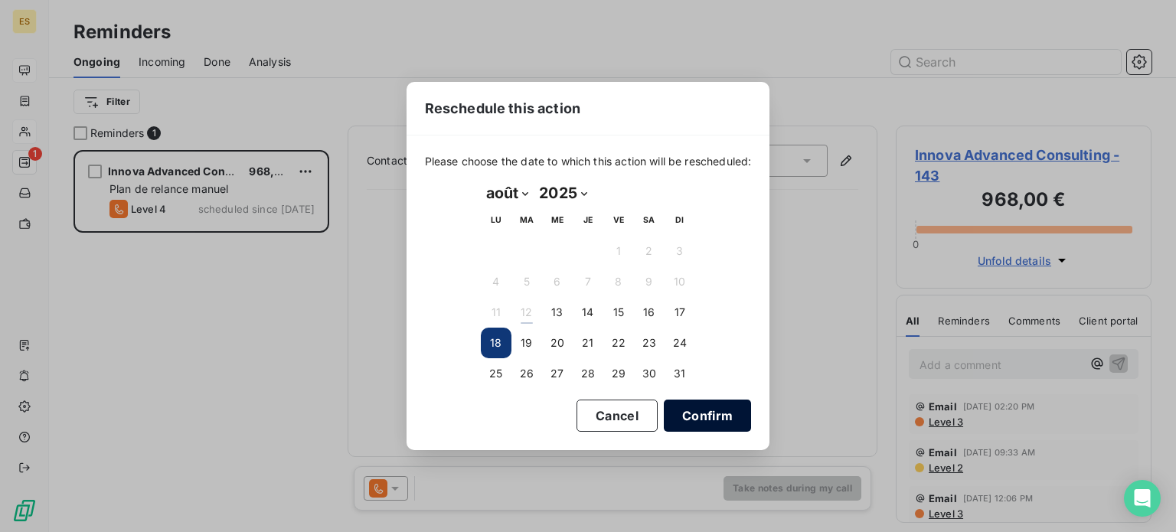
click at [723, 420] on button "Confirm" at bounding box center [707, 416] width 87 height 32
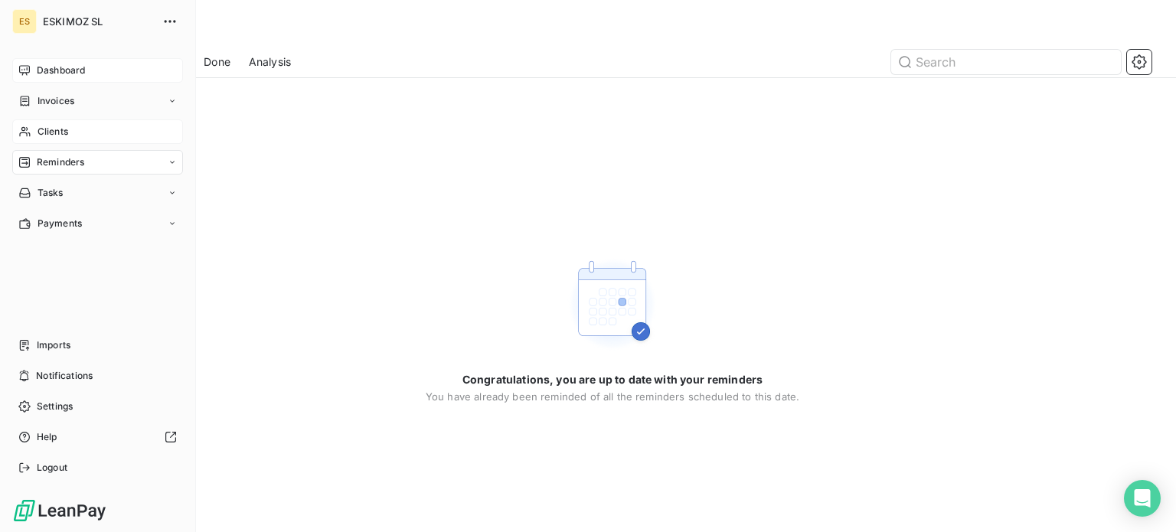
click at [34, 70] on div "Dashboard" at bounding box center [97, 70] width 171 height 24
